Goal: Browse casually

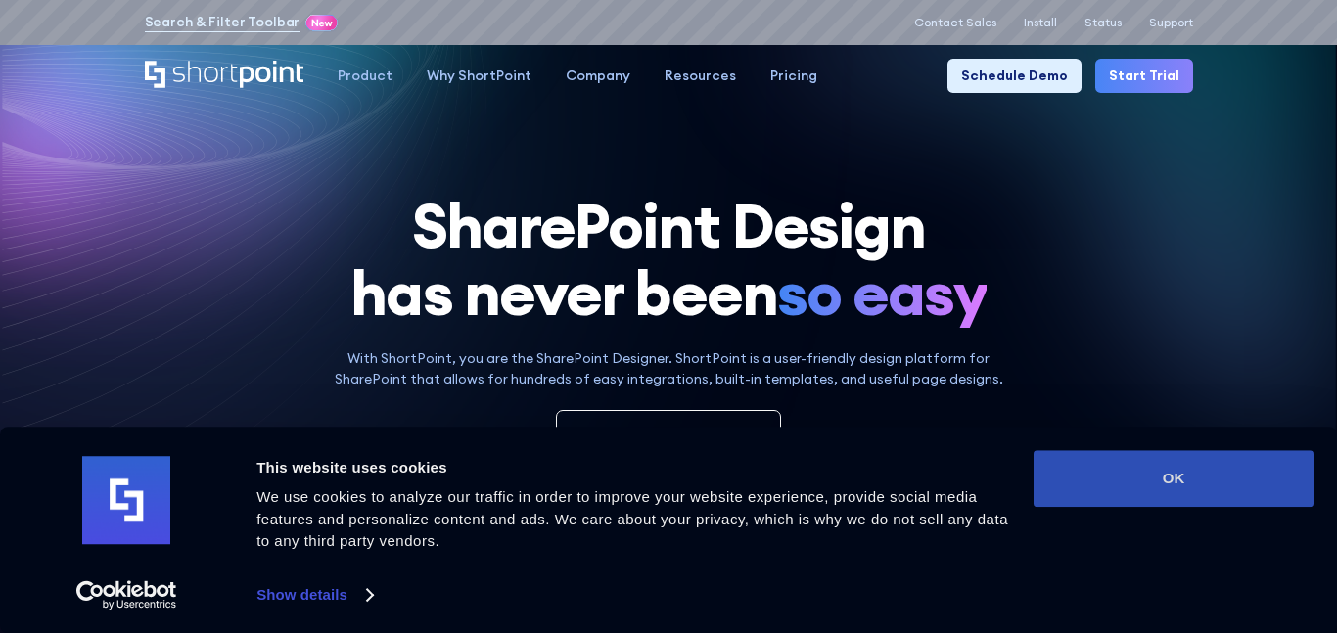
click at [1148, 486] on button "OK" at bounding box center [1174, 478] width 280 height 57
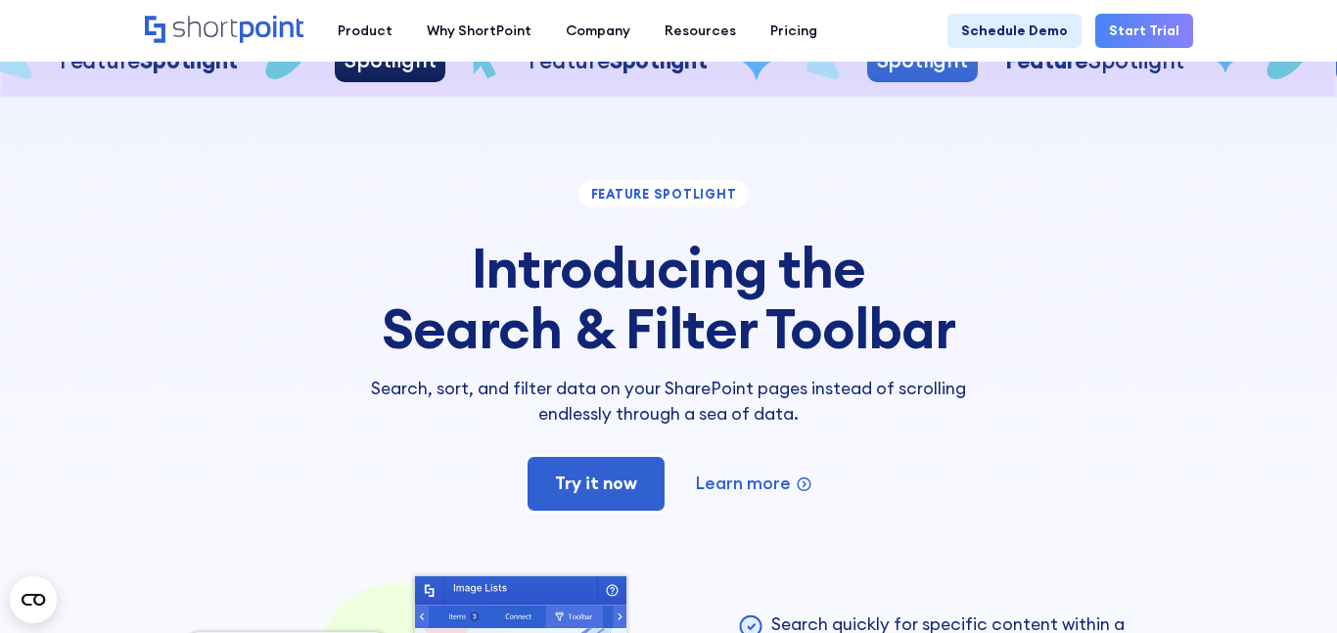
scroll to position [3370, 0]
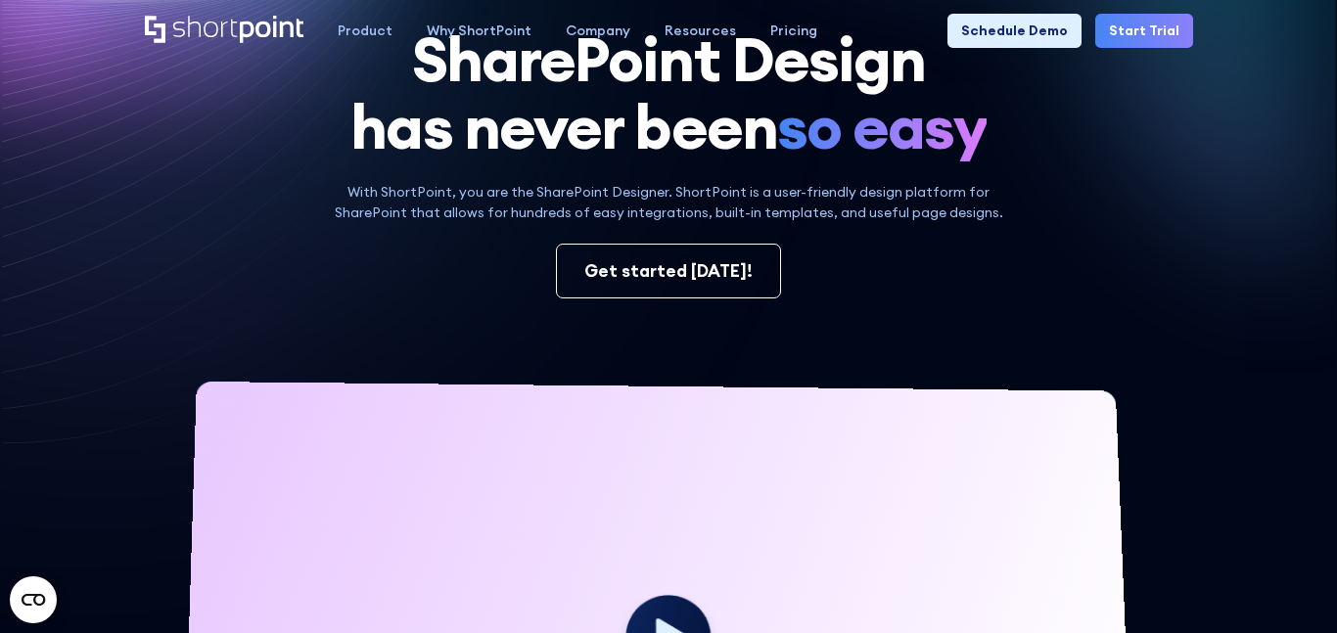
scroll to position [0, 0]
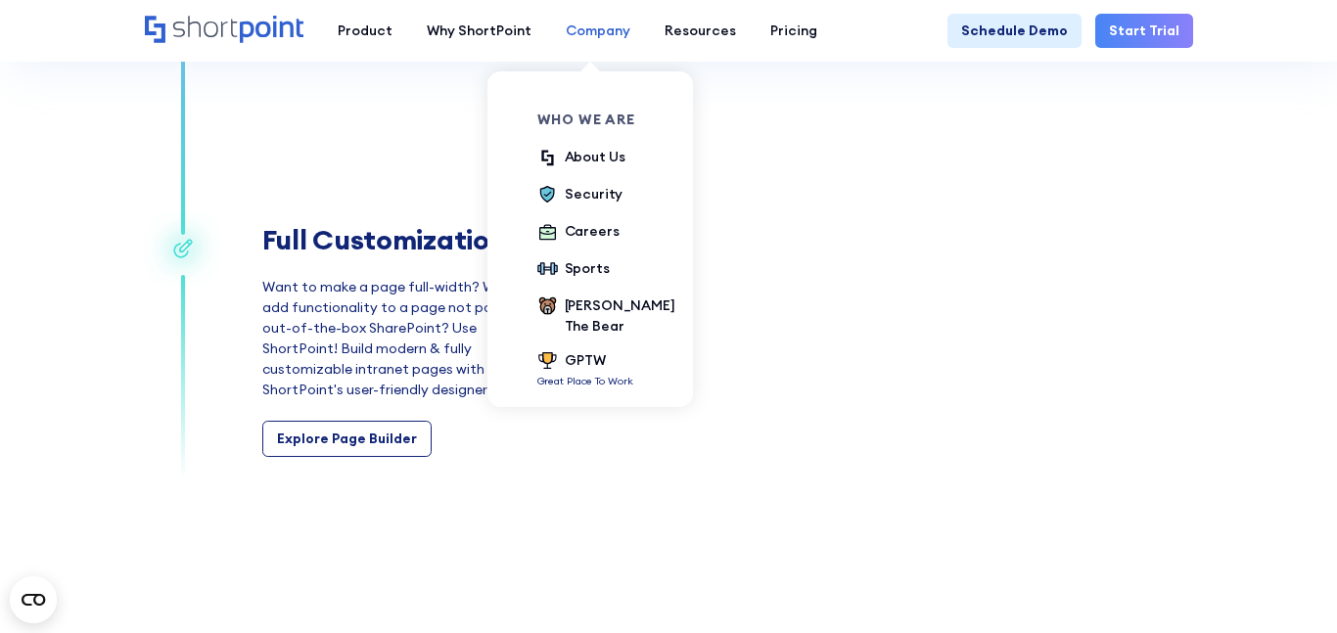
scroll to position [2678, 0]
